Goal: Information Seeking & Learning: Learn about a topic

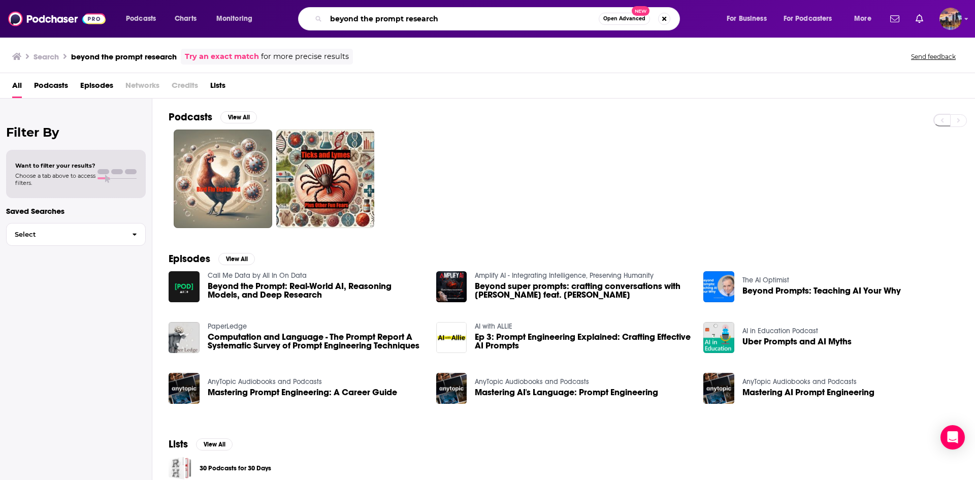
click at [461, 16] on input "beyond the prompt research" at bounding box center [462, 19] width 273 height 16
click at [521, 16] on input "beyond the prompt research" at bounding box center [462, 19] width 273 height 16
type input "beyond the prompt research - how to use AI in your company"
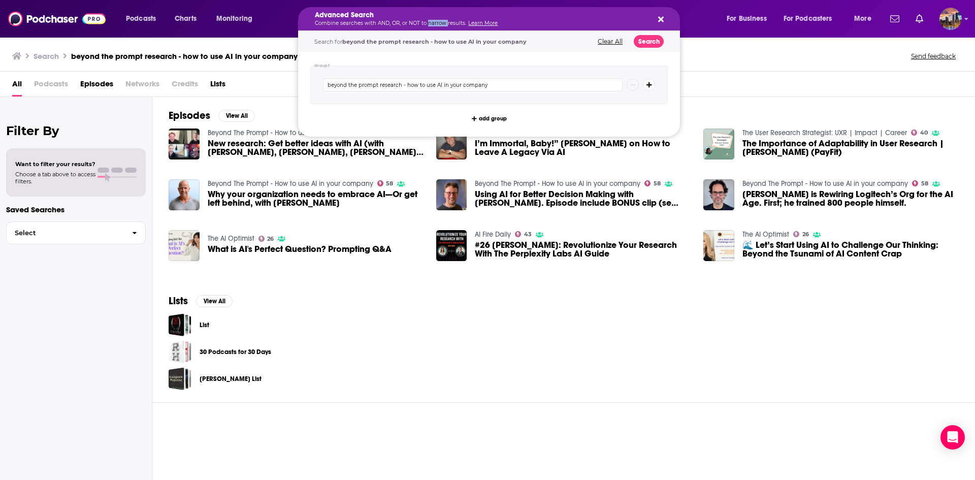
click at [425, 21] on p "Combine searches with AND, OR, or NOT to narrow results. Learn More" at bounding box center [481, 23] width 332 height 5
click at [389, 83] on input "beyond the prompt research - how to use AI in your company" at bounding box center [472, 84] width 299 height 13
type input "beyond the prompt - how to use AI in your company"
click at [654, 46] on button "Search" at bounding box center [648, 41] width 30 height 13
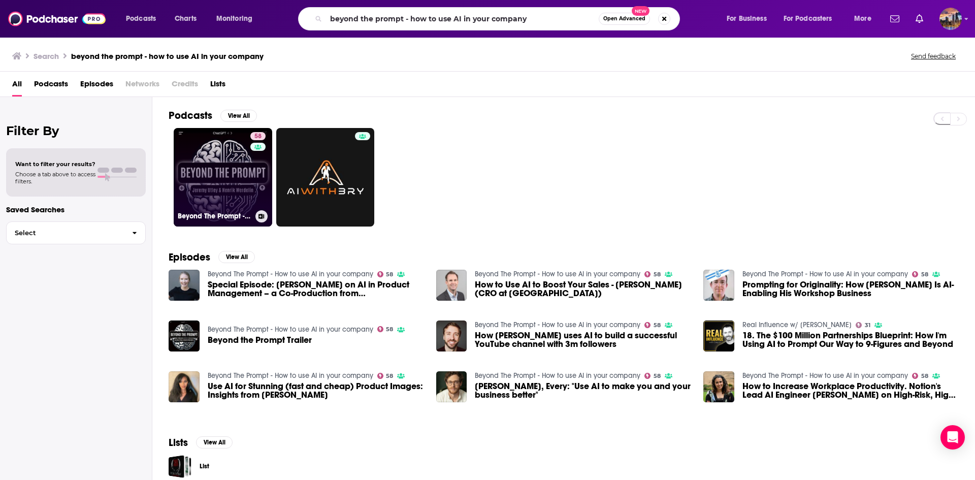
click at [248, 158] on link "58 Beyond The Prompt - How to use AI in your company" at bounding box center [223, 177] width 98 height 98
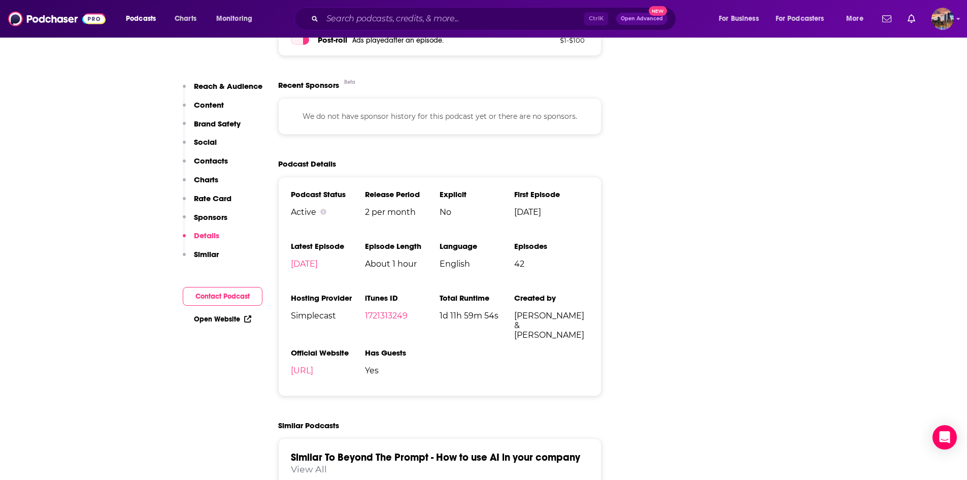
scroll to position [1549, 0]
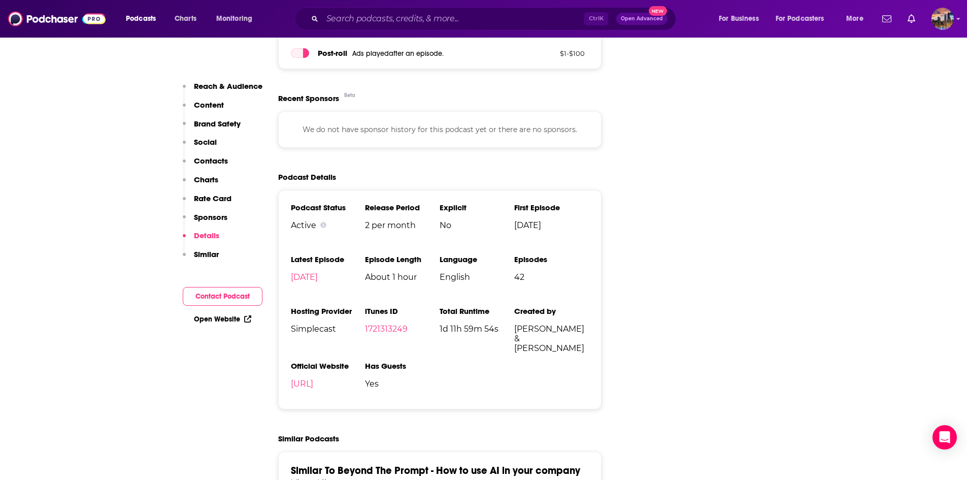
click at [545, 324] on span "[PERSON_NAME] & [PERSON_NAME]" at bounding box center [551, 338] width 75 height 29
click at [489, 203] on li "Explicit No" at bounding box center [477, 221] width 75 height 36
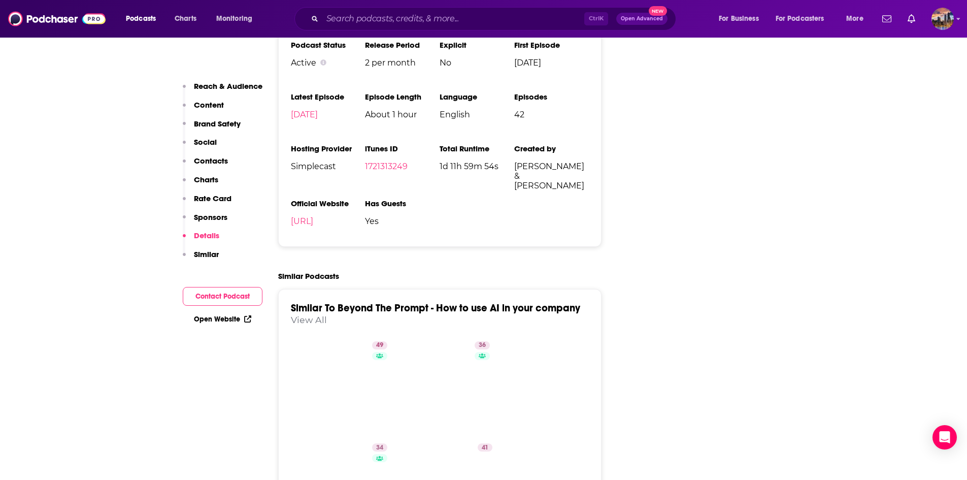
scroll to position [1712, 0]
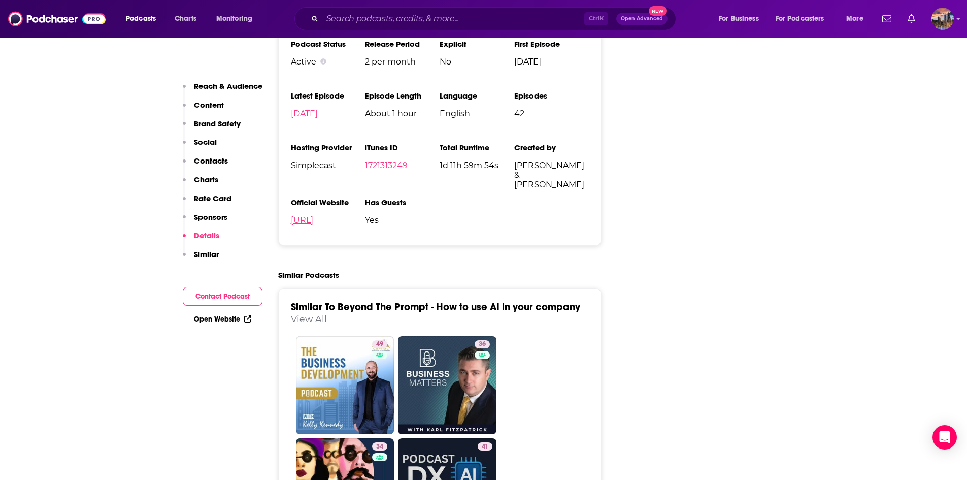
click at [313, 215] on link "[URL]" at bounding box center [302, 220] width 22 height 10
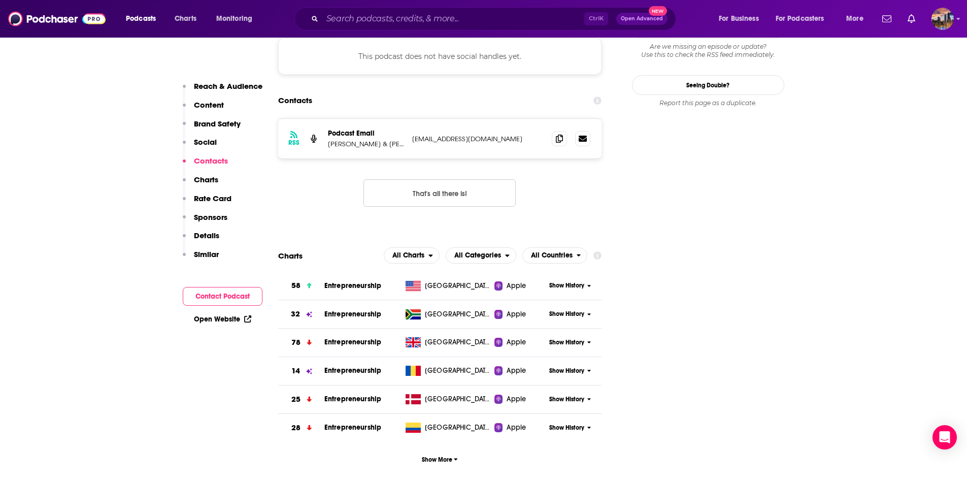
scroll to position [700, 0]
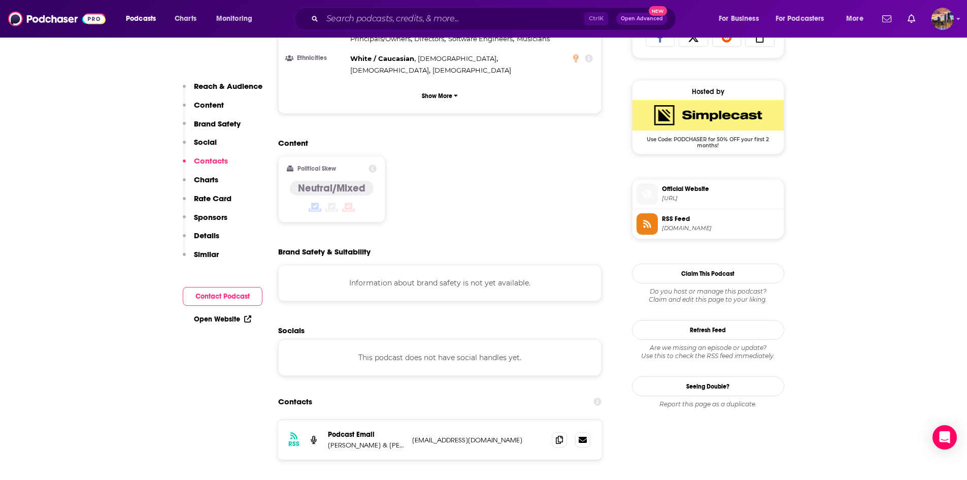
click at [220, 90] on p "Reach & Audience" at bounding box center [228, 86] width 69 height 10
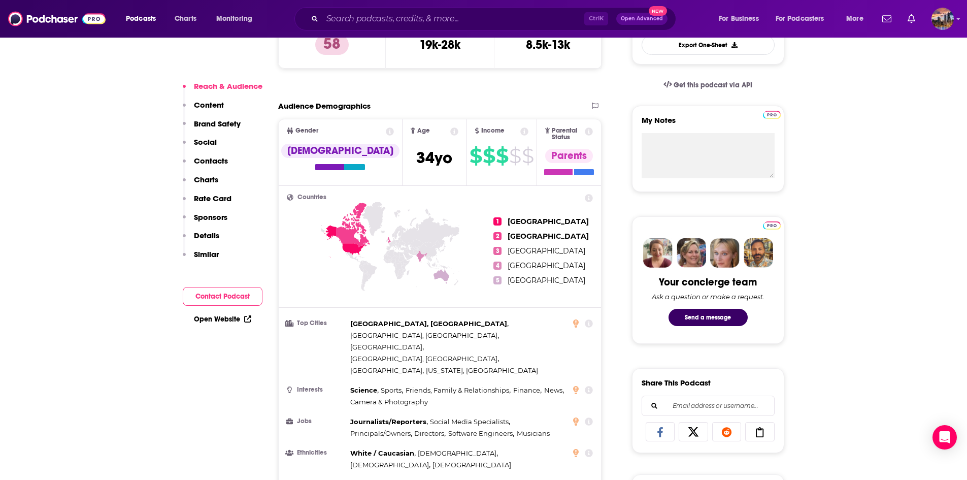
scroll to position [307, 0]
